Goal: Task Accomplishment & Management: Complete application form

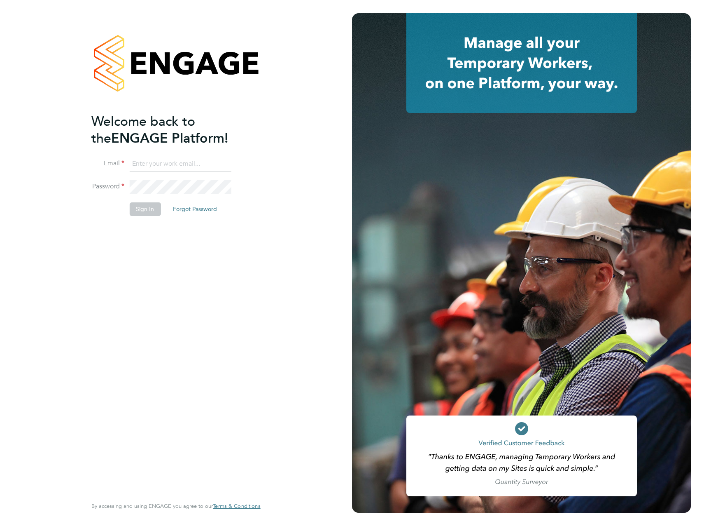
type input "george.white@vistry.co.uk"
click at [141, 211] on button "Sign In" at bounding box center [144, 208] width 31 height 13
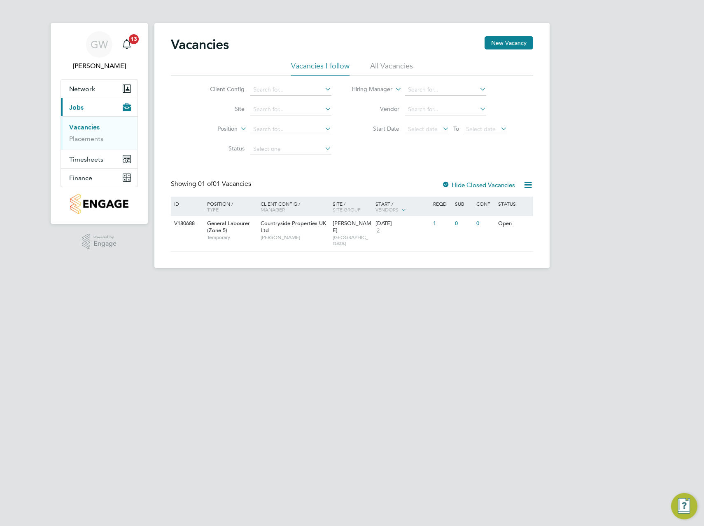
click at [259, 0] on html "GW [PERSON_NAME] Notifications 13 Applications: Network Team Members Sites Work…" at bounding box center [352, 140] width 704 height 281
click at [507, 43] on button "New Vacancy" at bounding box center [509, 42] width 49 height 13
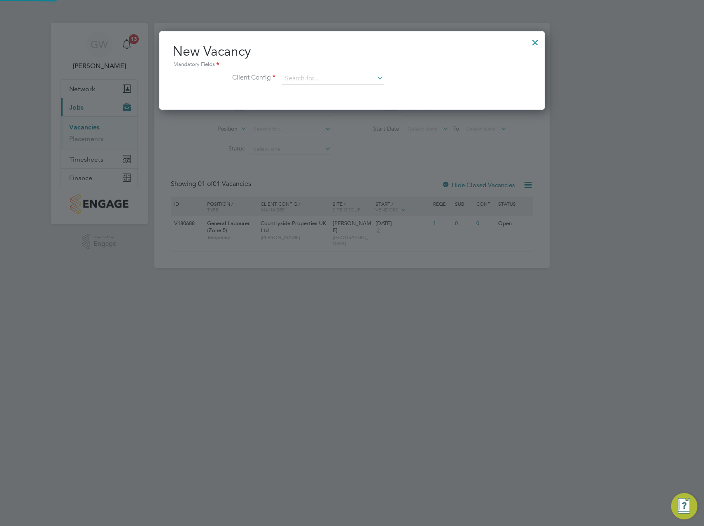
scroll to position [78, 386]
click at [339, 82] on input at bounding box center [333, 78] width 102 height 12
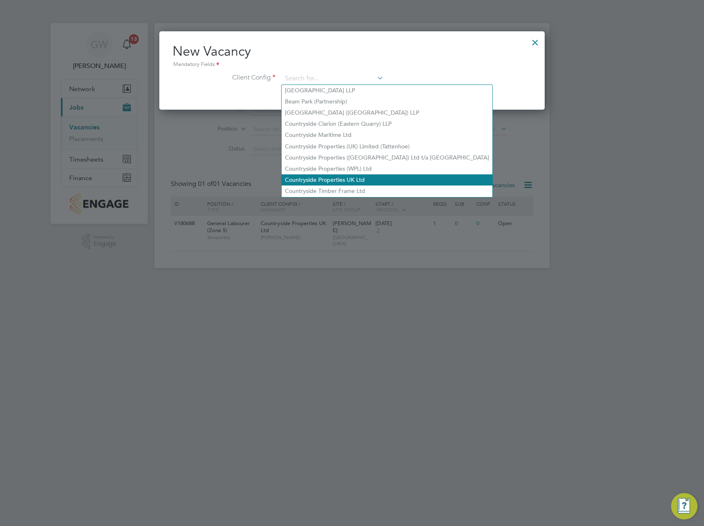
click at [352, 179] on li "Countryside Properties UK Ltd" at bounding box center [387, 179] width 211 height 11
type input "Countryside Properties UK Ltd"
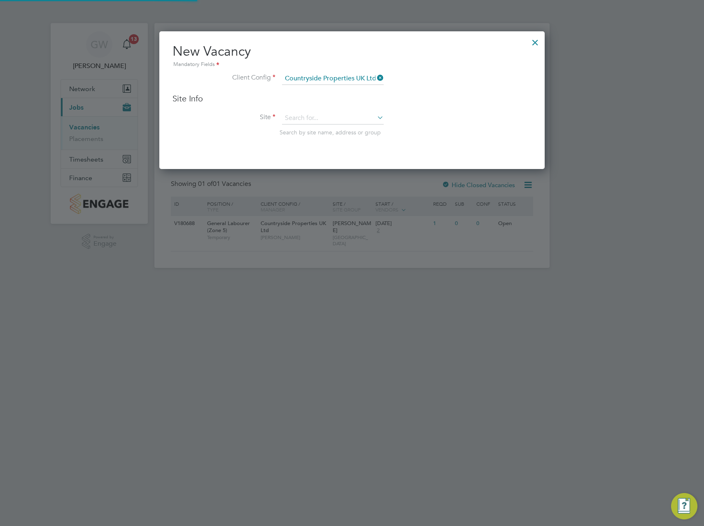
scroll to position [138, 386]
click at [333, 121] on input at bounding box center [333, 118] width 102 height 12
click at [325, 130] on li "[PERSON_NAME]" at bounding box center [333, 129] width 103 height 11
type input "[PERSON_NAME]"
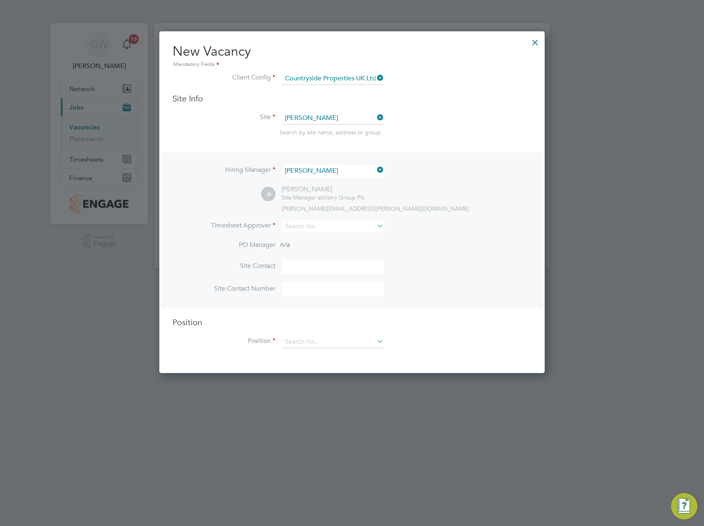
scroll to position [342, 386]
click at [320, 229] on input at bounding box center [333, 226] width 102 height 12
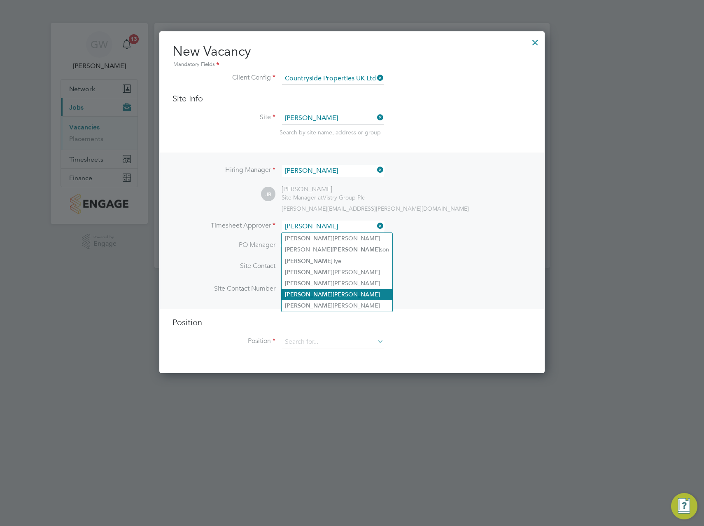
click at [315, 300] on li "[PERSON_NAME]" at bounding box center [337, 305] width 111 height 11
type input "[PERSON_NAME]"
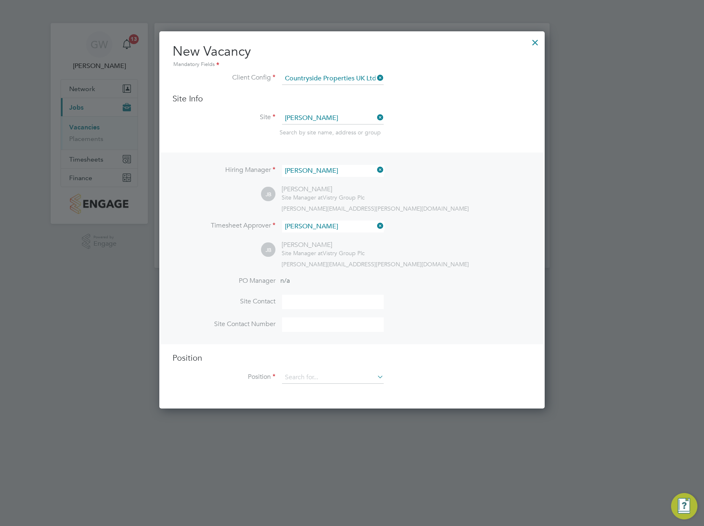
scroll to position [378, 386]
drag, startPoint x: 307, startPoint y: 302, endPoint x: 347, endPoint y: 300, distance: 40.4
click at [307, 302] on input at bounding box center [333, 302] width 102 height 14
click at [451, 262] on div "[PERSON_NAME][EMAIL_ADDRESS][PERSON_NAME][DOMAIN_NAME]" at bounding box center [407, 263] width 250 height 7
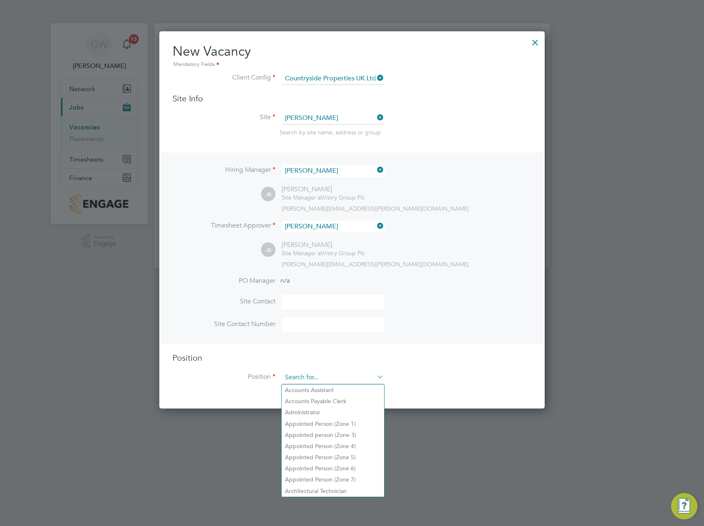
click at [313, 374] on input at bounding box center [333, 377] width 102 height 12
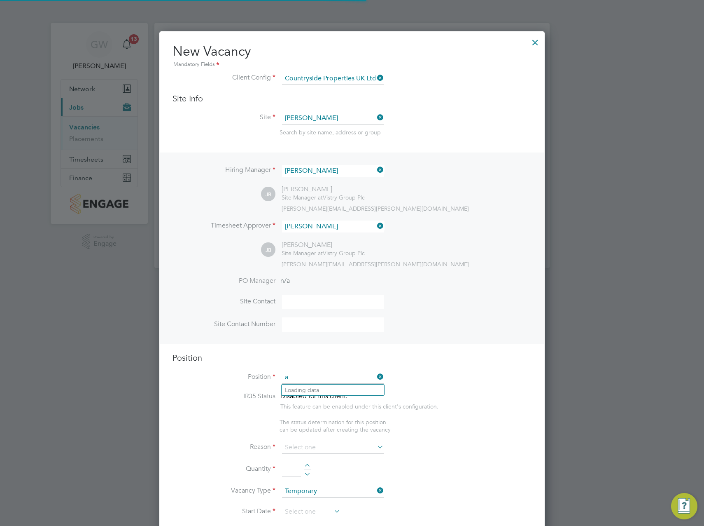
scroll to position [1184, 386]
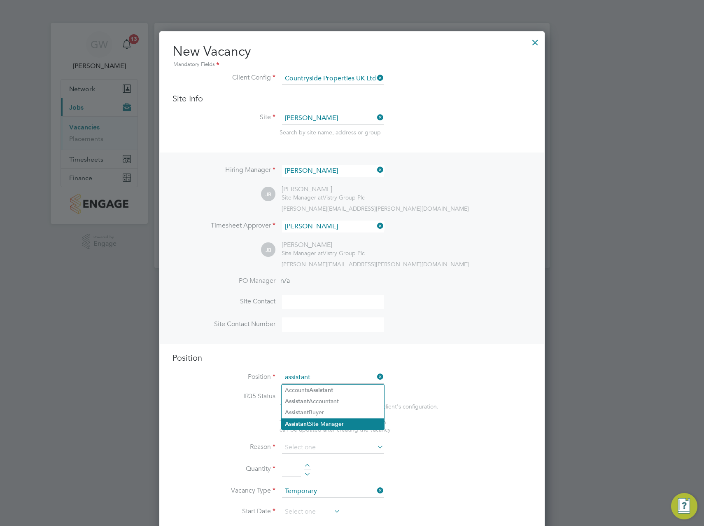
click at [346, 418] on li "Assistant Site Manager" at bounding box center [333, 423] width 103 height 11
type input "Assistant Site Manager"
type textarea "• Loremipsum dol sitamet cons adi elitseddoeiu temp incid utlab etdolor ma aliq…"
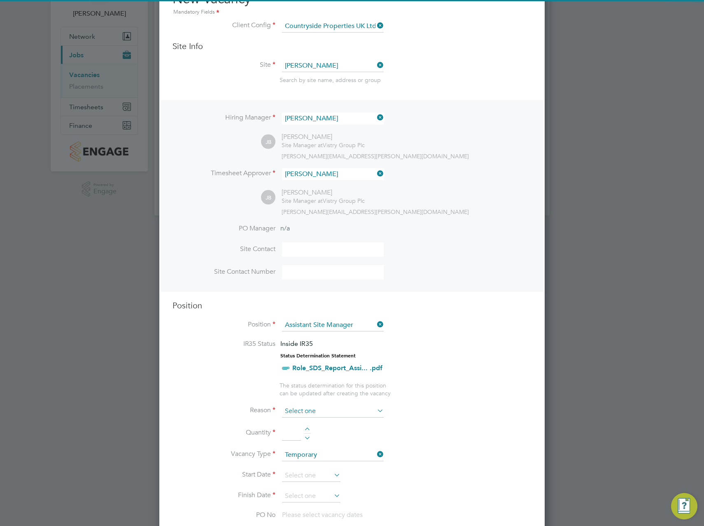
scroll to position [82, 0]
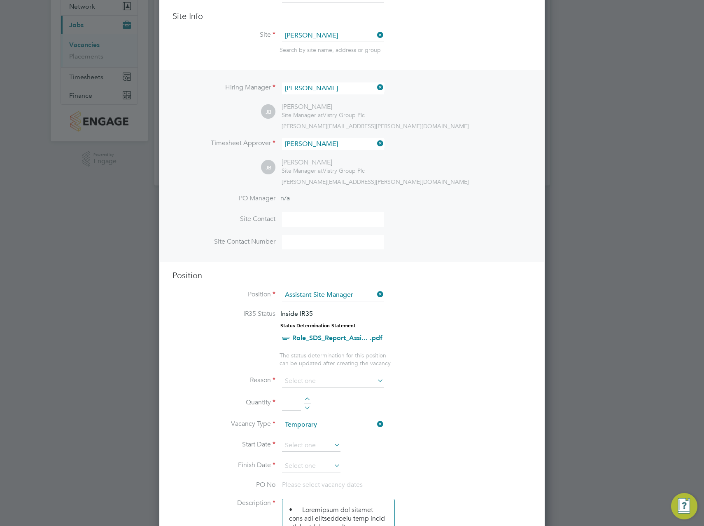
click at [297, 378] on input at bounding box center [333, 381] width 102 height 12
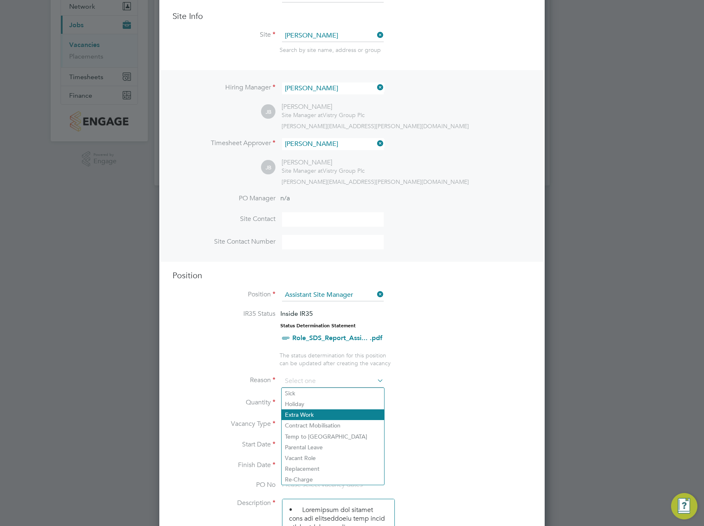
click at [300, 414] on li "Extra Work" at bounding box center [333, 414] width 103 height 11
type input "Extra Work"
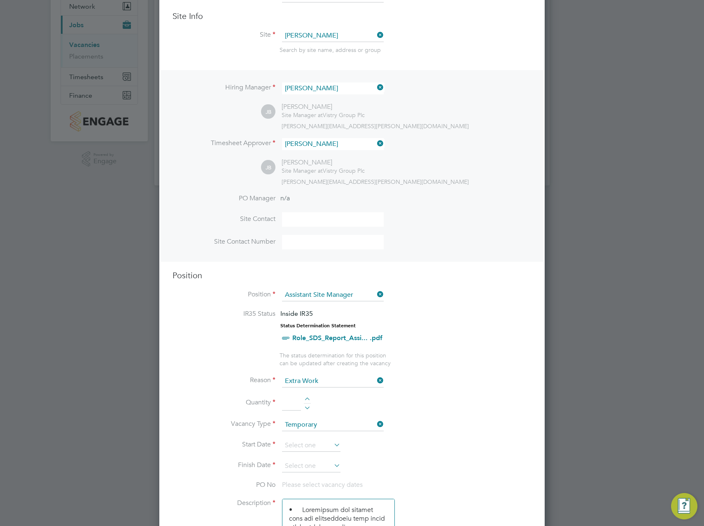
click at [296, 405] on input at bounding box center [291, 402] width 19 height 15
type input "1"
click at [306, 444] on input at bounding box center [311, 445] width 58 height 12
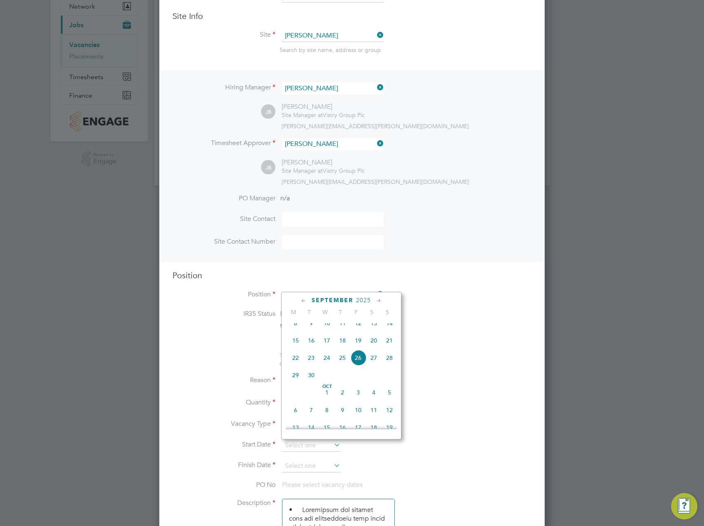
click at [295, 365] on span "22" at bounding box center [296, 358] width 16 height 16
type input "[DATE]"
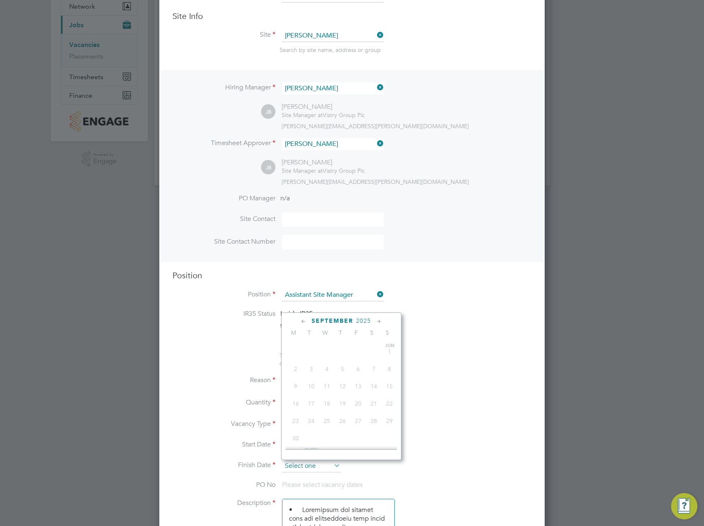
click at [302, 461] on input at bounding box center [311, 466] width 58 height 12
click at [360, 386] on span "26" at bounding box center [359, 378] width 16 height 16
type input "[DATE]"
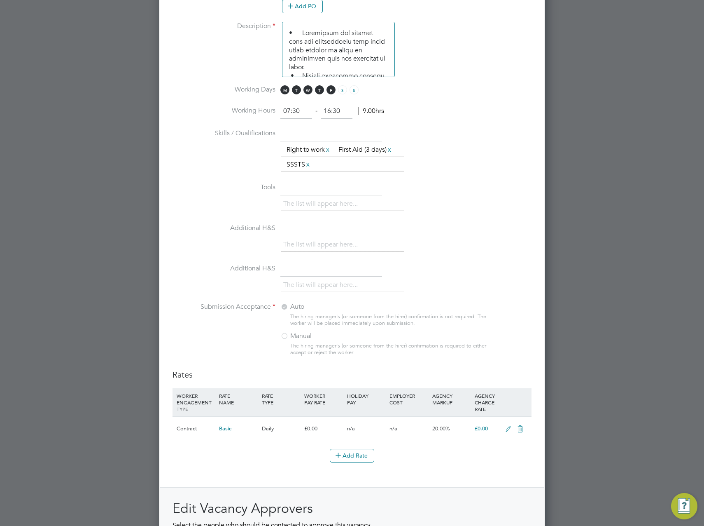
scroll to position [762, 0]
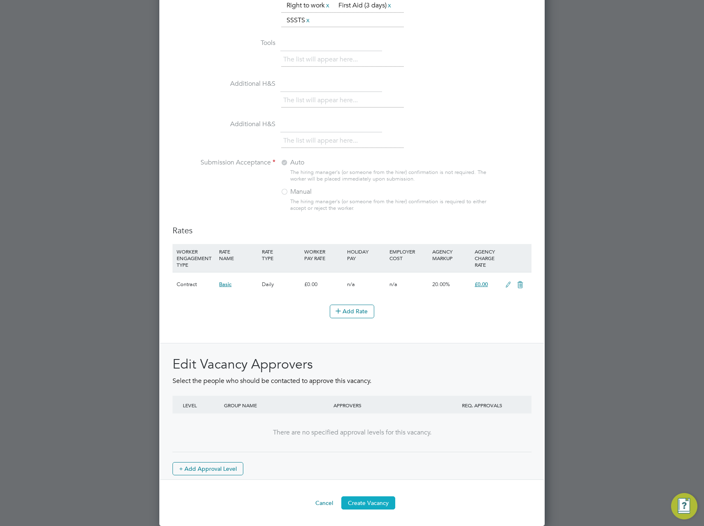
click at [369, 504] on button "Create Vacancy" at bounding box center [368, 502] width 54 height 13
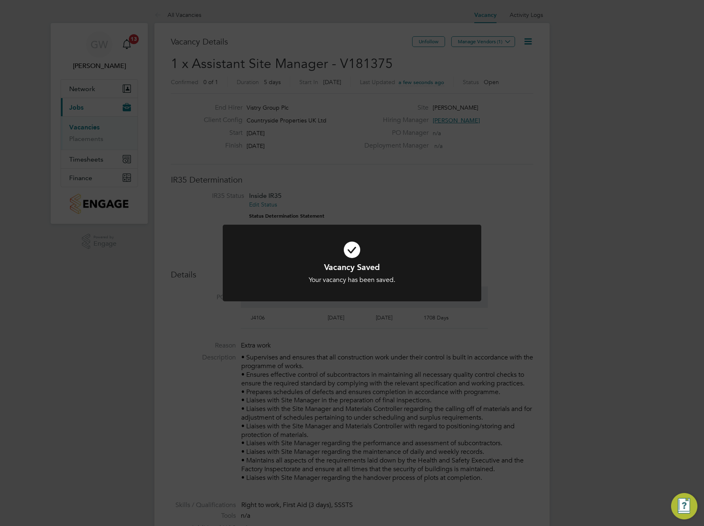
click at [490, 44] on div "Vacancy Saved Your vacancy has been saved. Cancel Okay" at bounding box center [352, 263] width 704 height 526
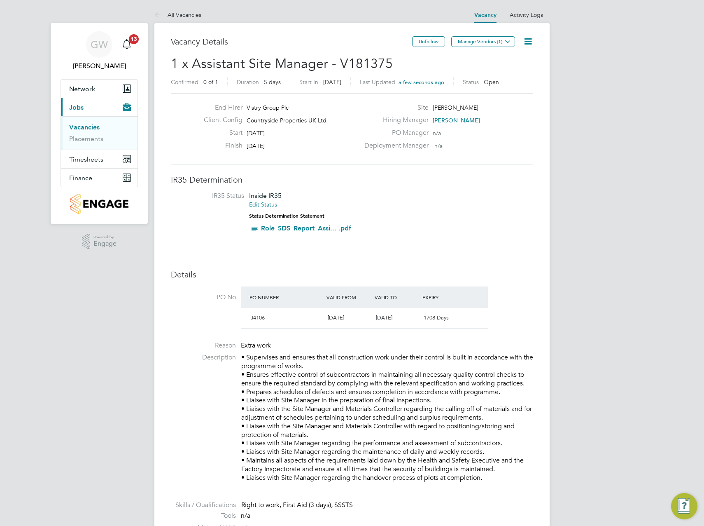
click at [490, 40] on button "Manage Vendors (1)" at bounding box center [483, 41] width 64 height 11
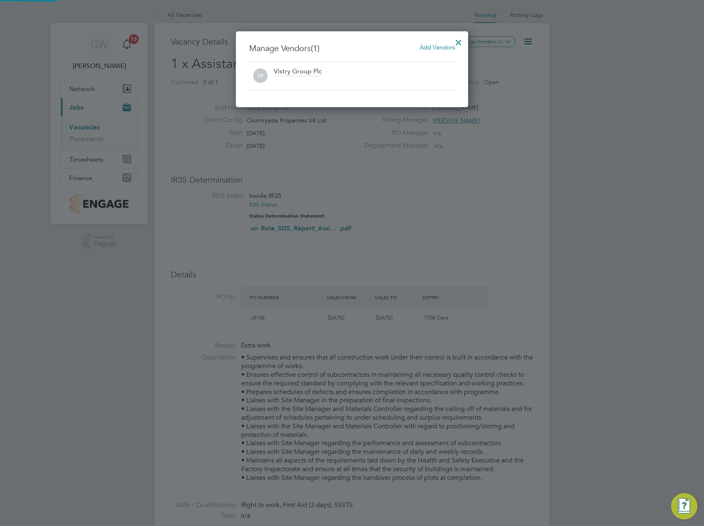
scroll to position [76, 233]
click at [422, 44] on span "Add Vendors" at bounding box center [437, 47] width 35 height 8
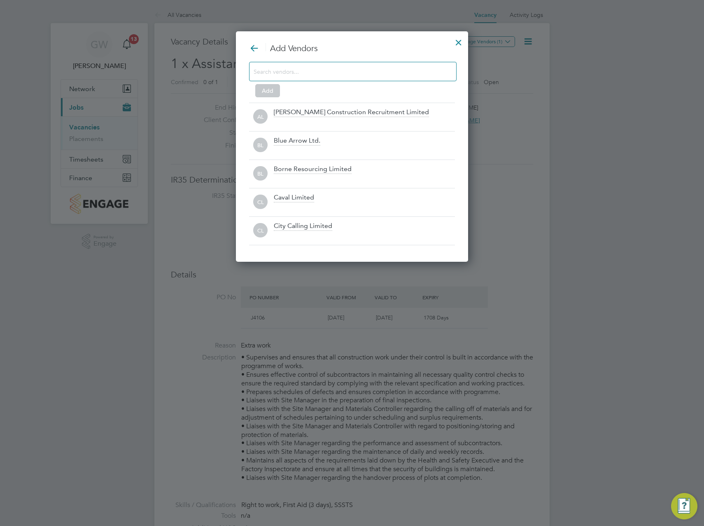
scroll to position [4, 4]
click at [372, 76] on input at bounding box center [346, 71] width 185 height 11
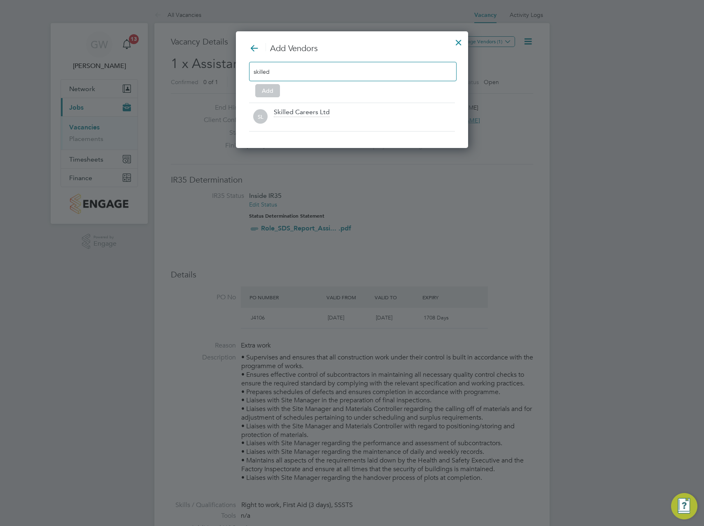
type input "skilled"
click at [352, 101] on div "Add Vendors skilled Add SL Skilled Careers Ltd" at bounding box center [352, 87] width 206 height 89
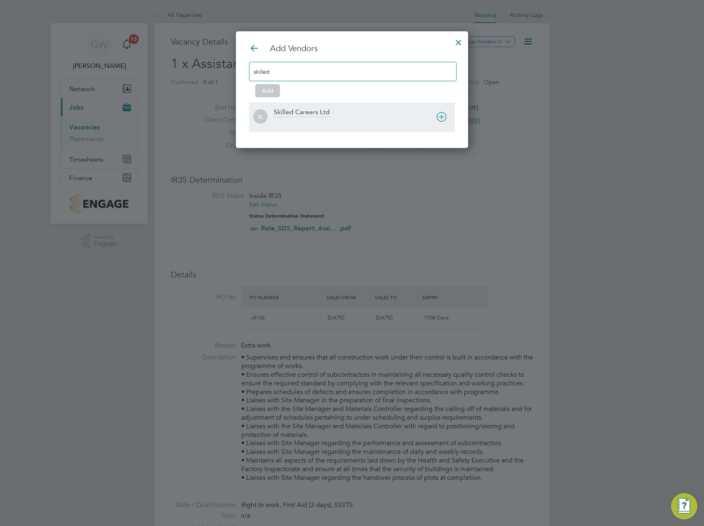
click at [349, 115] on div "Skilled Careers Ltd" at bounding box center [364, 117] width 181 height 18
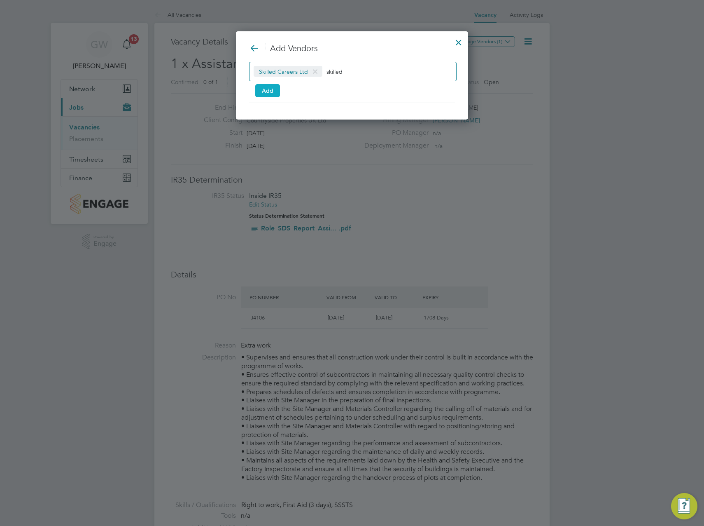
click at [264, 91] on button "Add" at bounding box center [267, 90] width 25 height 13
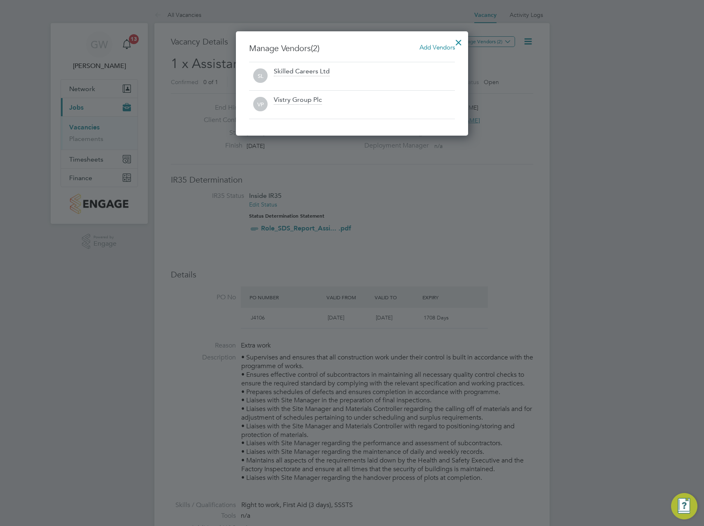
click at [461, 41] on div at bounding box center [458, 40] width 15 height 15
